Goal: Check status: Check status

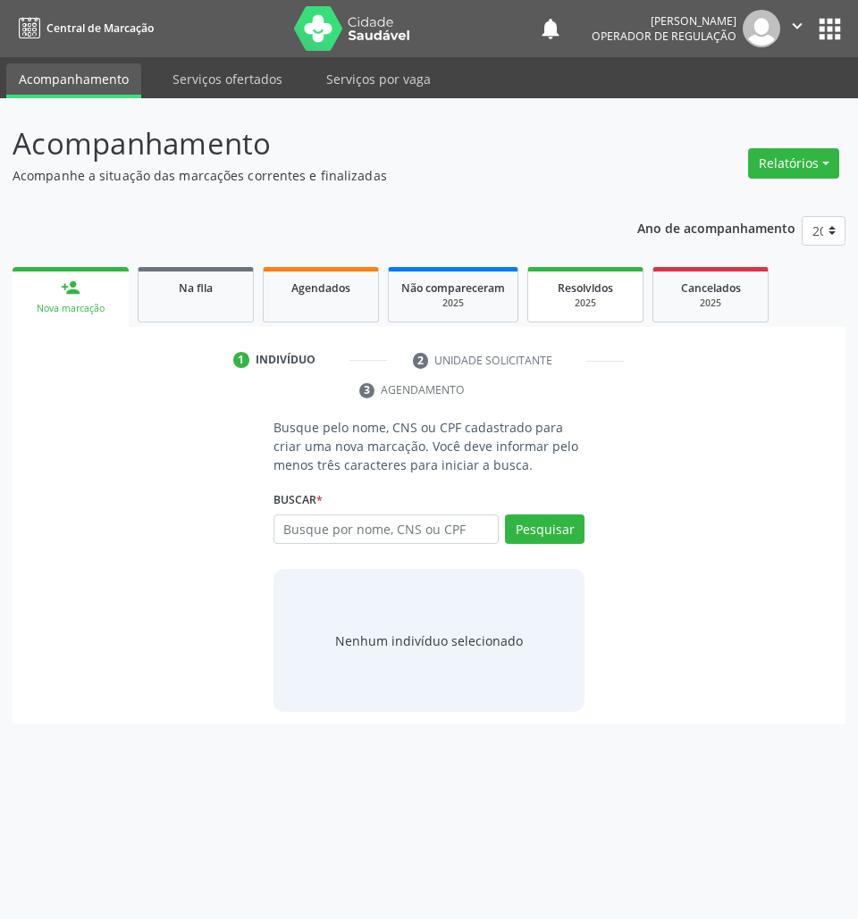
click at [583, 300] on div "2025" at bounding box center [585, 303] width 89 height 13
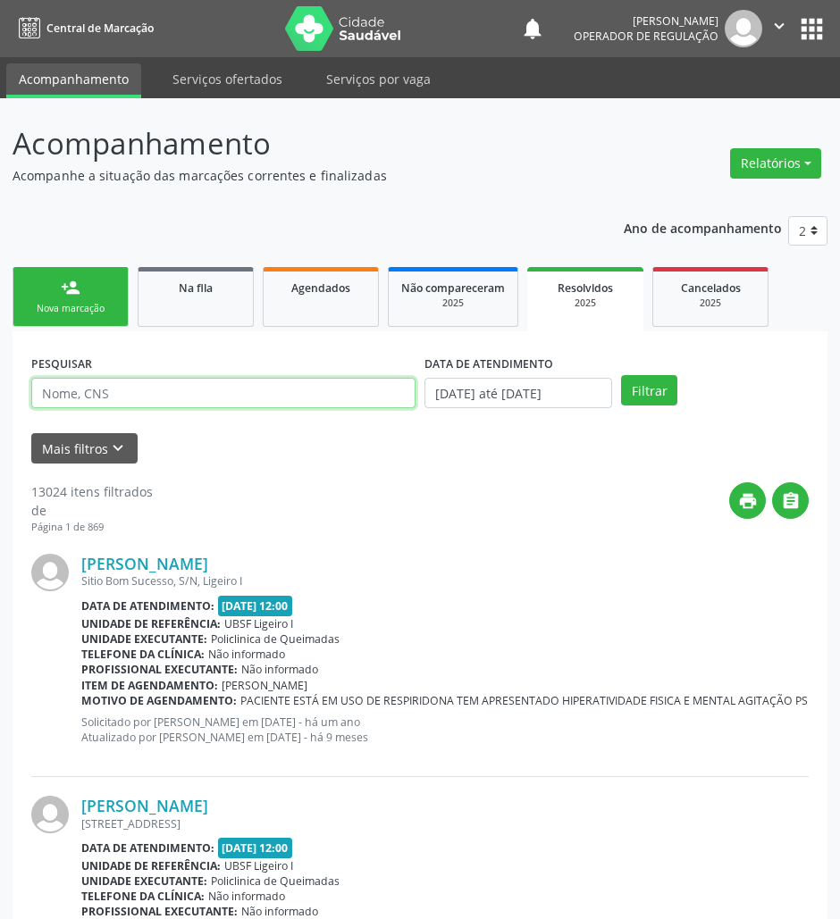
click at [219, 381] on input "text" at bounding box center [223, 393] width 384 height 30
paste input "702 6067 6543 0542"
type input "702 6067 6543 0542"
click at [621, 375] on button "Filtrar" at bounding box center [649, 390] width 56 height 30
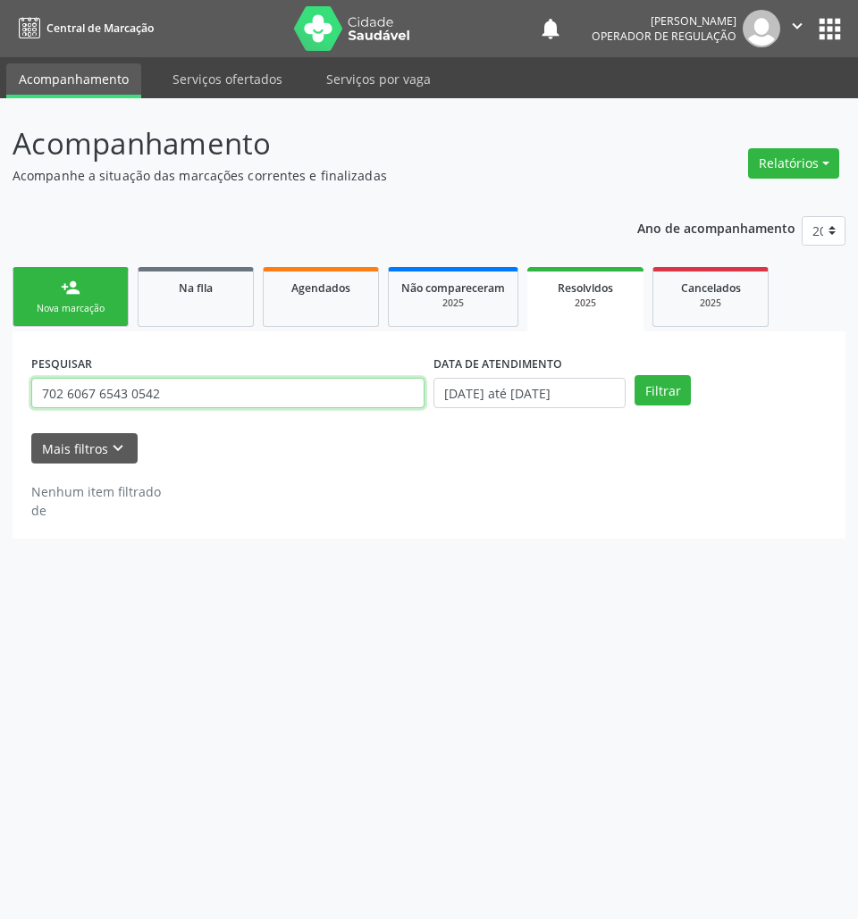
click at [223, 383] on input "702 6067 6543 0542" at bounding box center [227, 393] width 393 height 30
click at [648, 306] on ul "person_add Nova marcação Na fila Agendados Não compareceram 2025 Resolvidos 202…" at bounding box center [429, 297] width 833 height 69
click at [327, 313] on link "Agendados" at bounding box center [321, 297] width 116 height 60
select select "8"
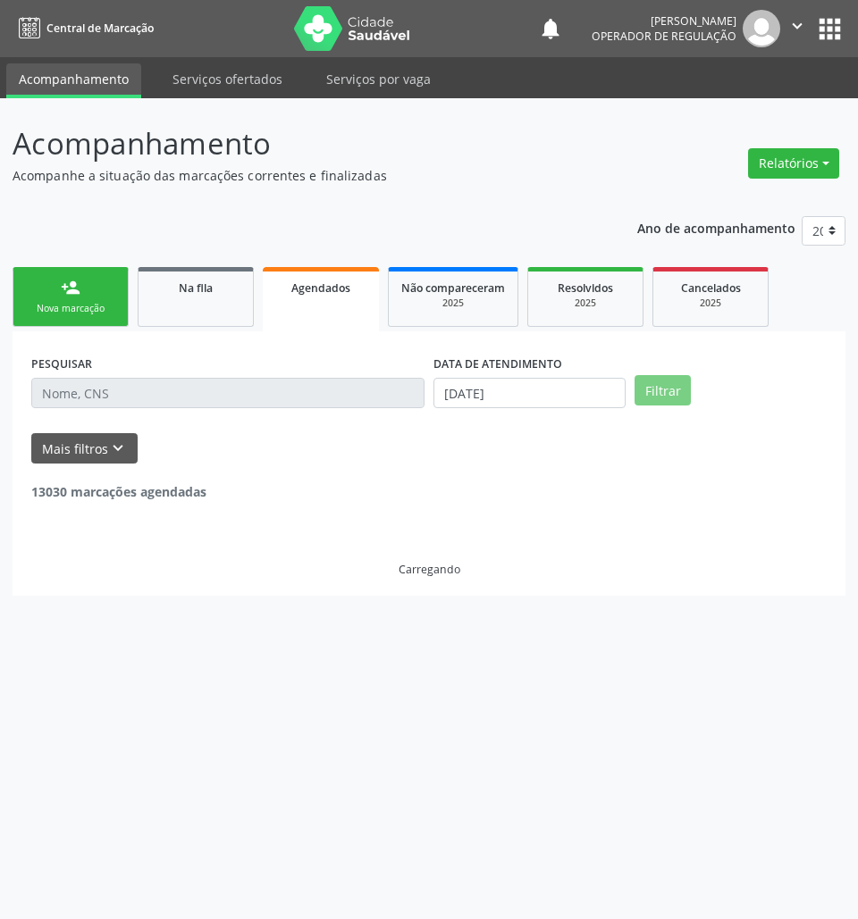
click at [511, 413] on div "DATA DE ATENDIMENTO [DATE]" at bounding box center [529, 385] width 201 height 70
drag, startPoint x: 508, startPoint y: 402, endPoint x: 501, endPoint y: 418, distance: 17.6
click at [506, 406] on body "Central de Marcação notifications [PERSON_NAME] Operador de regulação  Configu…" at bounding box center [429, 459] width 858 height 919
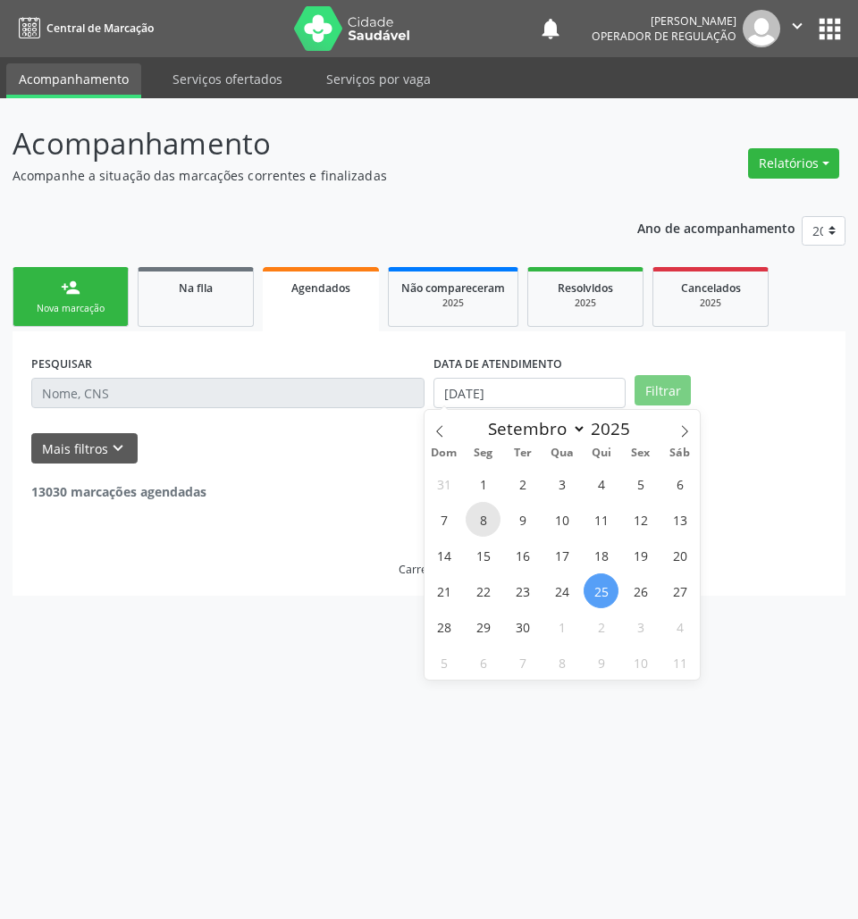
click at [475, 519] on span "8" at bounding box center [482, 519] width 35 height 35
type input "[DATE]"
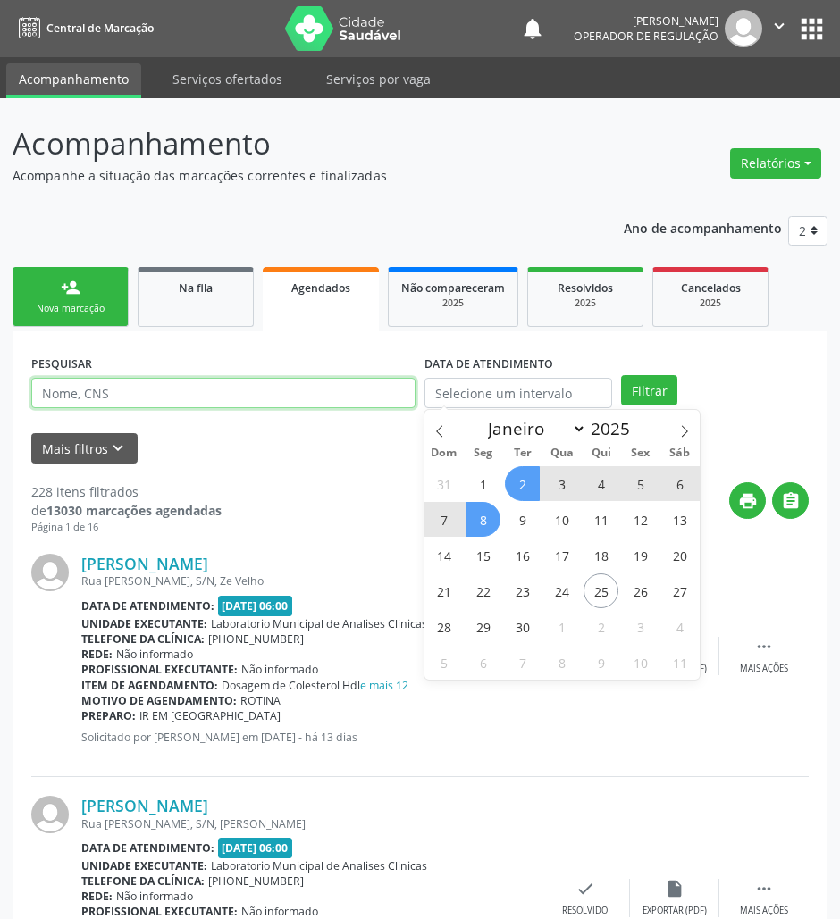
click at [372, 398] on input "text" at bounding box center [223, 393] width 384 height 30
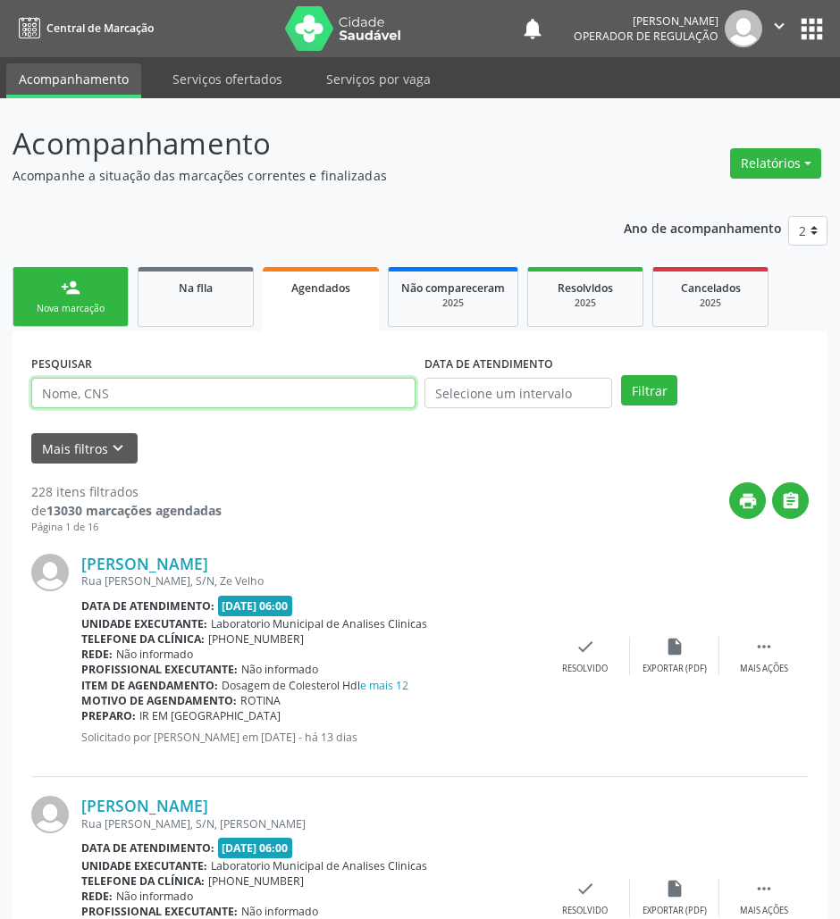
paste input "702 6067 6543 0542"
type input "702 6067 6543 0542"
click at [621, 375] on button "Filtrar" at bounding box center [649, 390] width 56 height 30
click at [108, 309] on div "Nova marcação" at bounding box center [70, 308] width 89 height 13
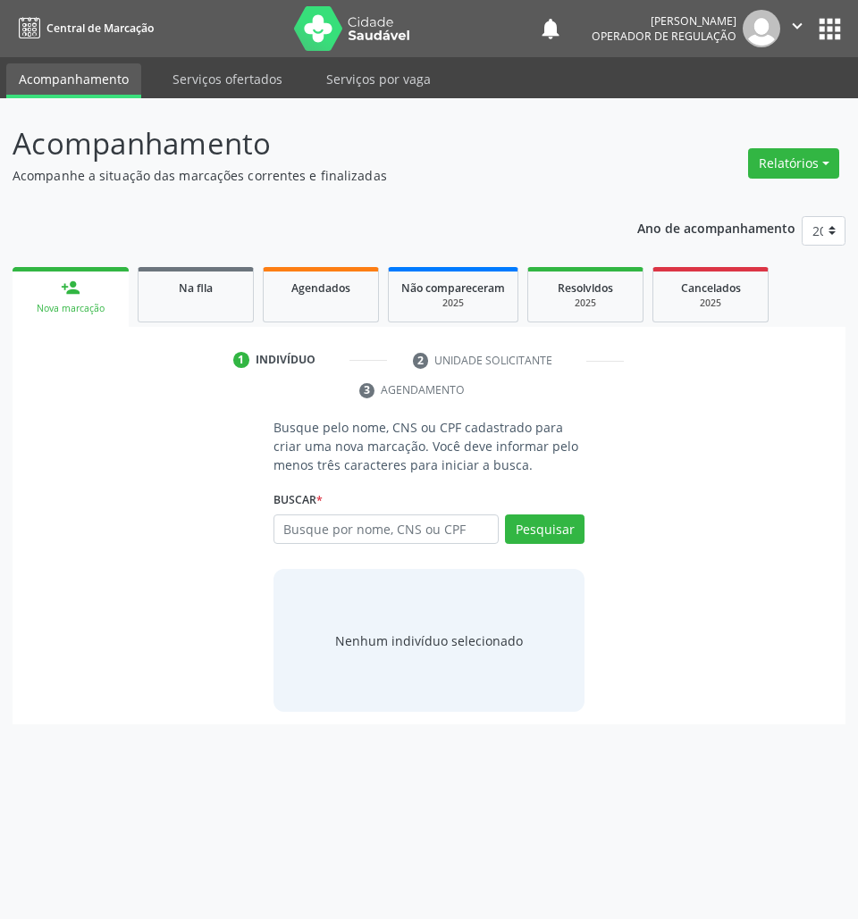
click at [13, 267] on link "person_add Nova marcação" at bounding box center [71, 297] width 116 height 60
